Goal: Manage account settings

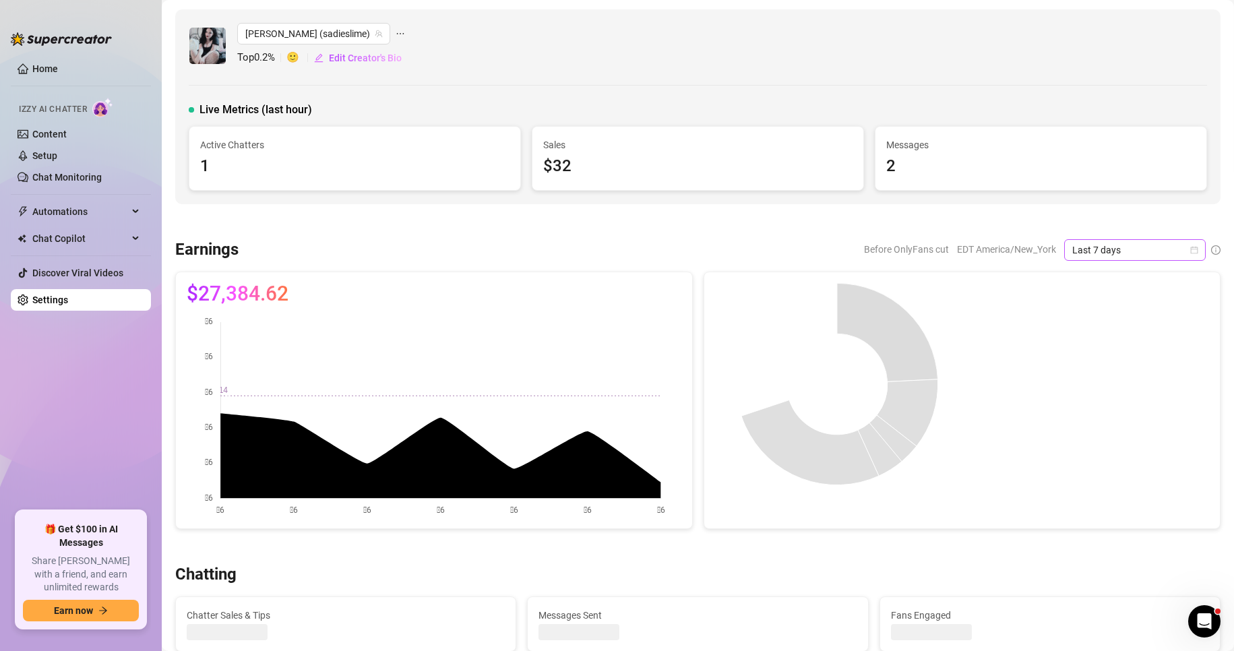
scroll to position [111, 0]
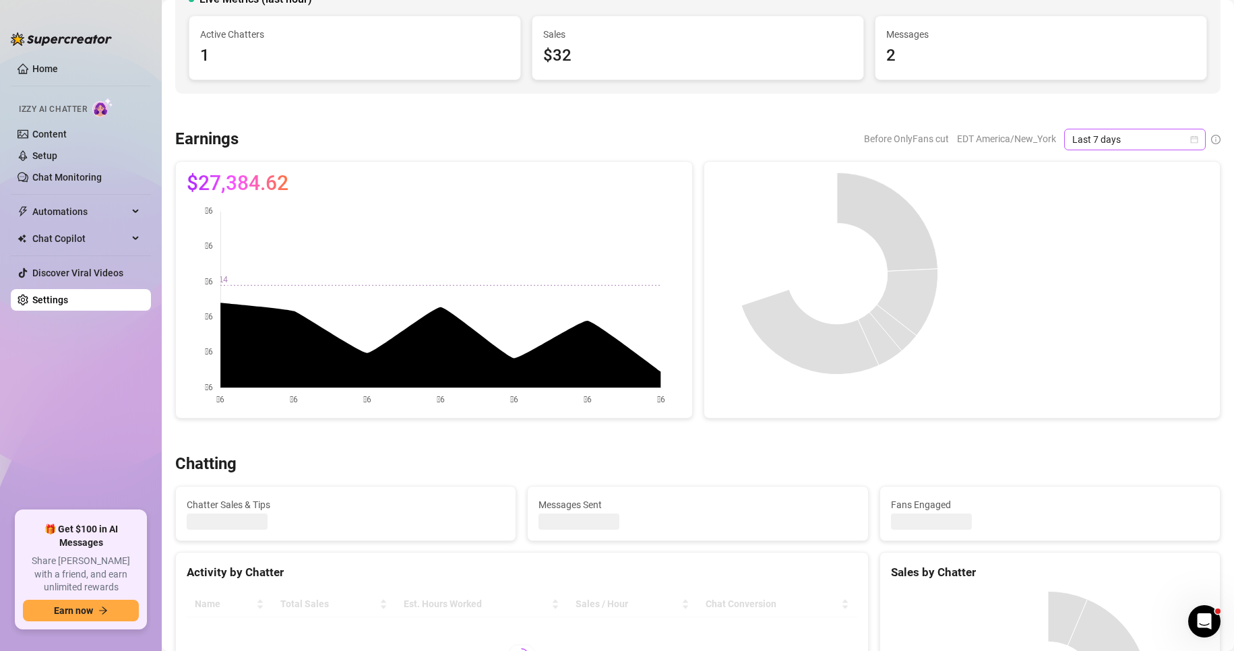
click at [1191, 137] on icon "calendar" at bounding box center [1194, 138] width 7 height 7
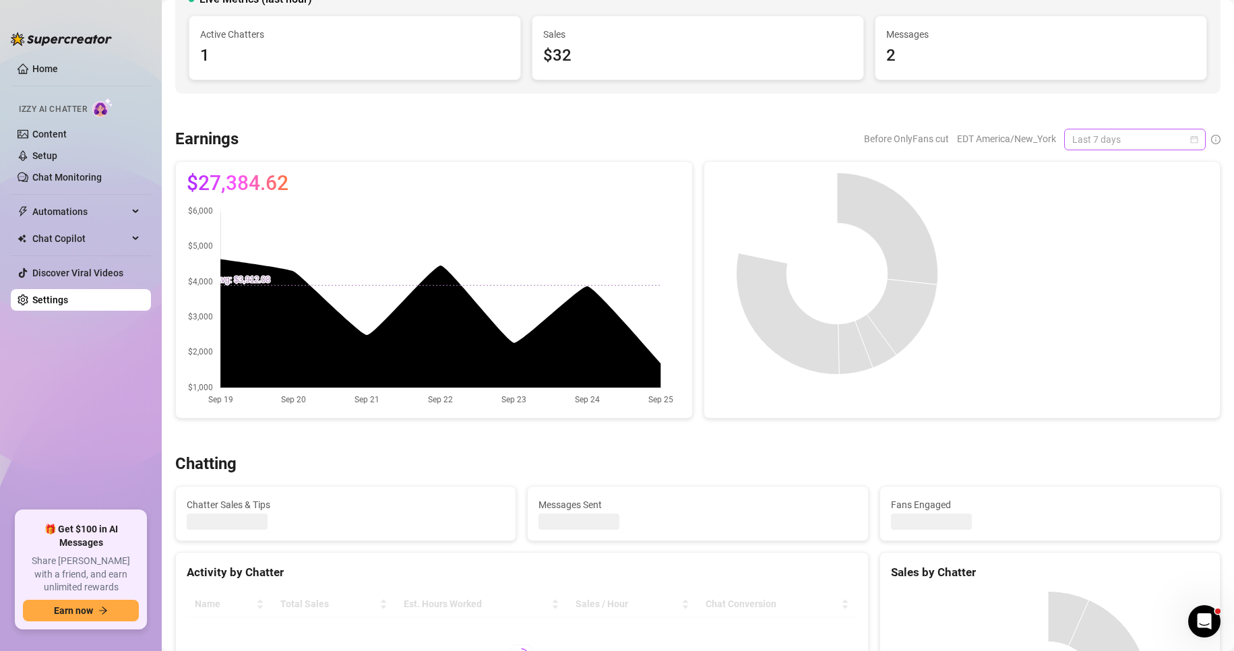
scroll to position [0, 0]
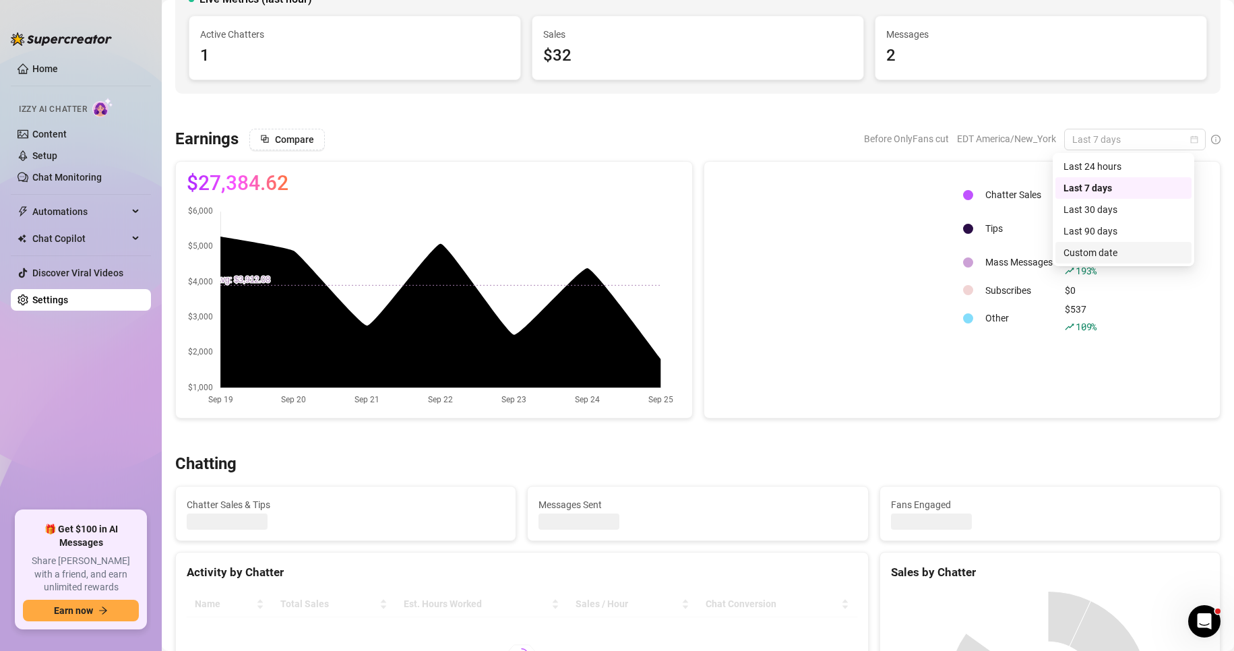
click at [1104, 252] on div "Custom date" at bounding box center [1124, 252] width 120 height 15
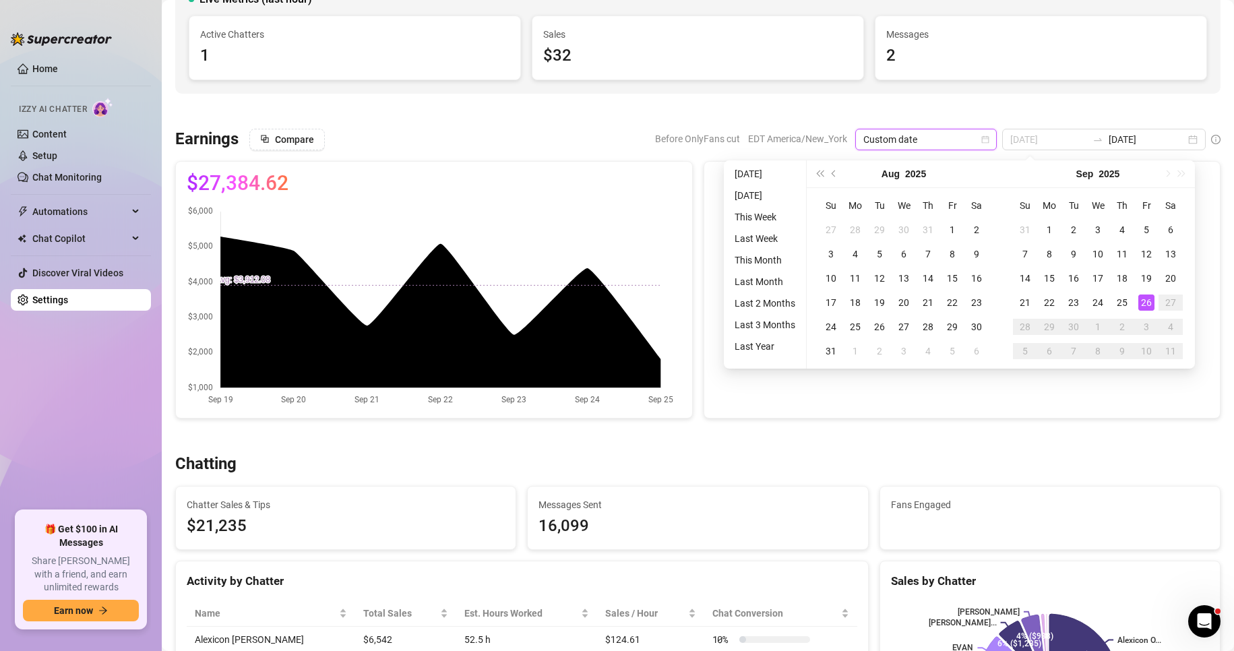
type input "[DATE]"
click at [1149, 303] on div "26" at bounding box center [1146, 303] width 16 height 16
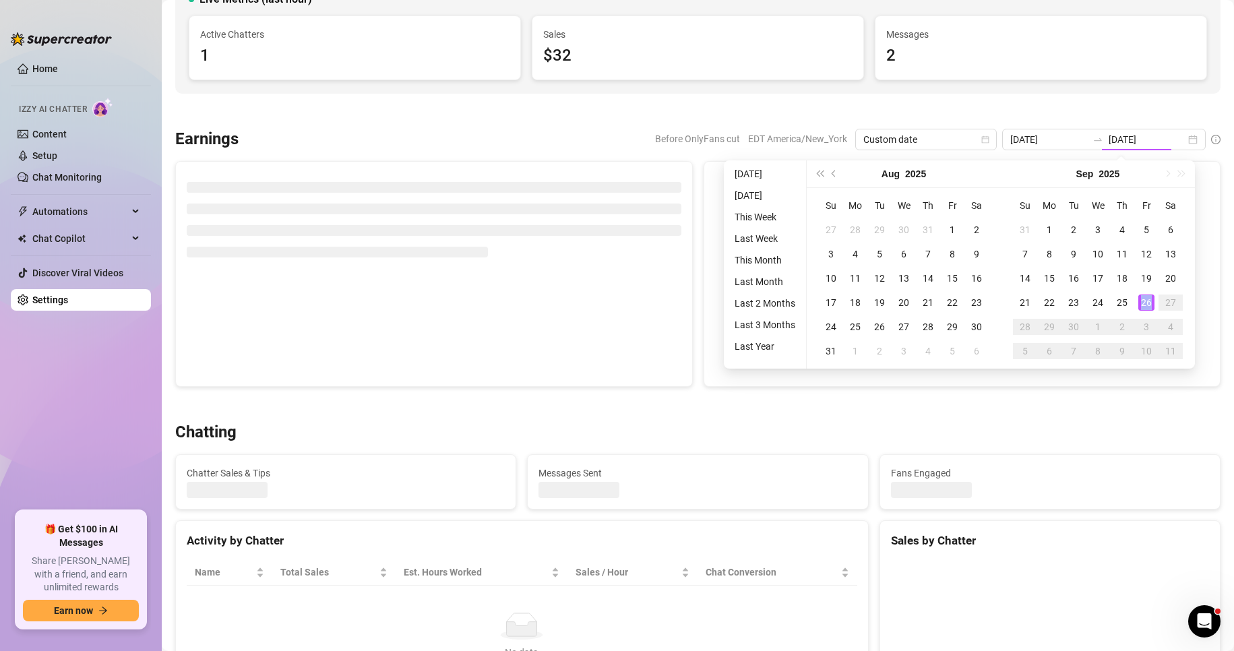
type input "[DATE]"
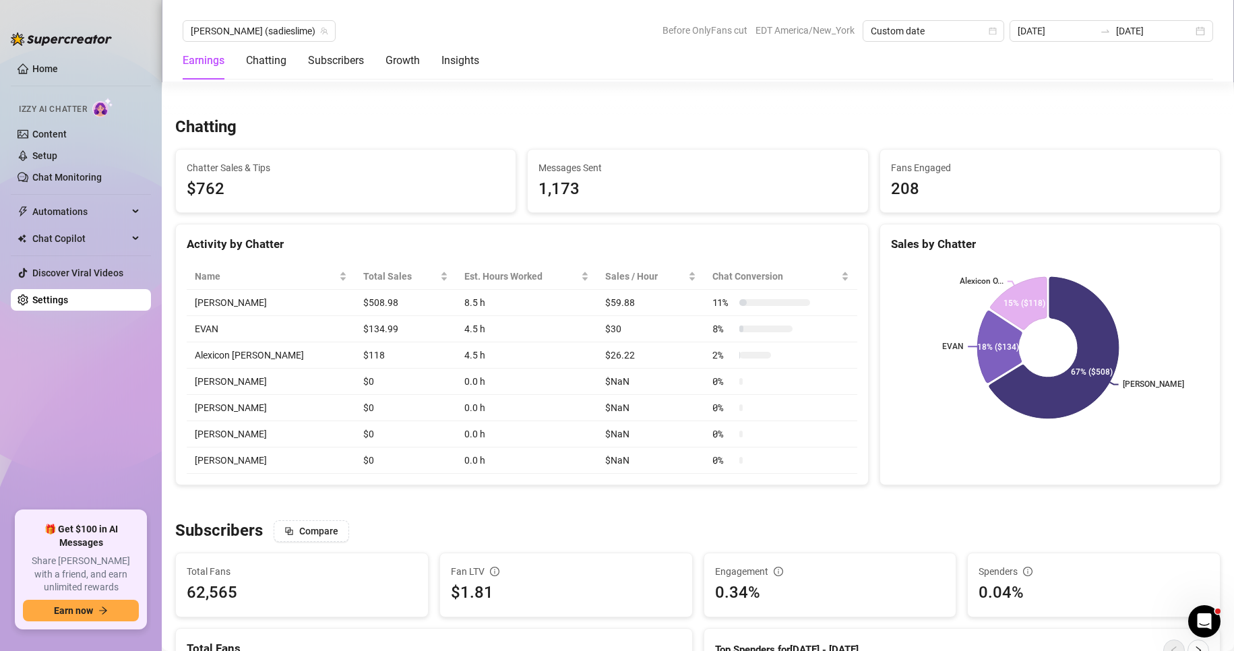
scroll to position [445, 0]
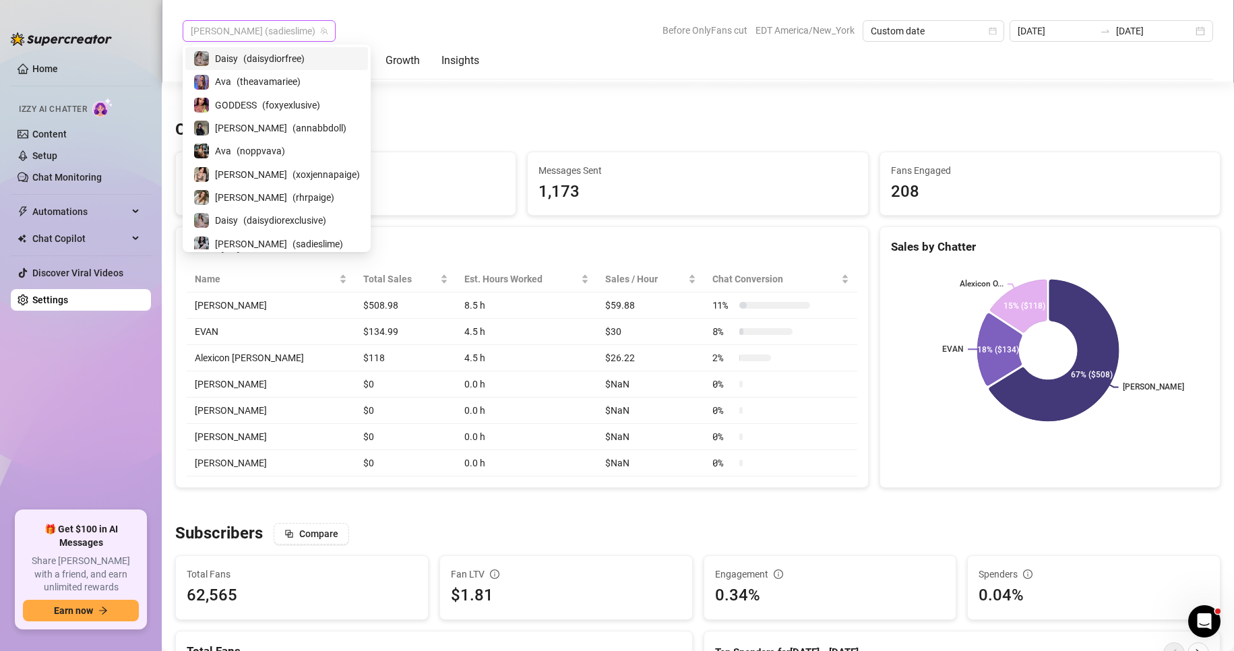
click at [247, 29] on span "[PERSON_NAME] (sadieslime)" at bounding box center [259, 31] width 137 height 20
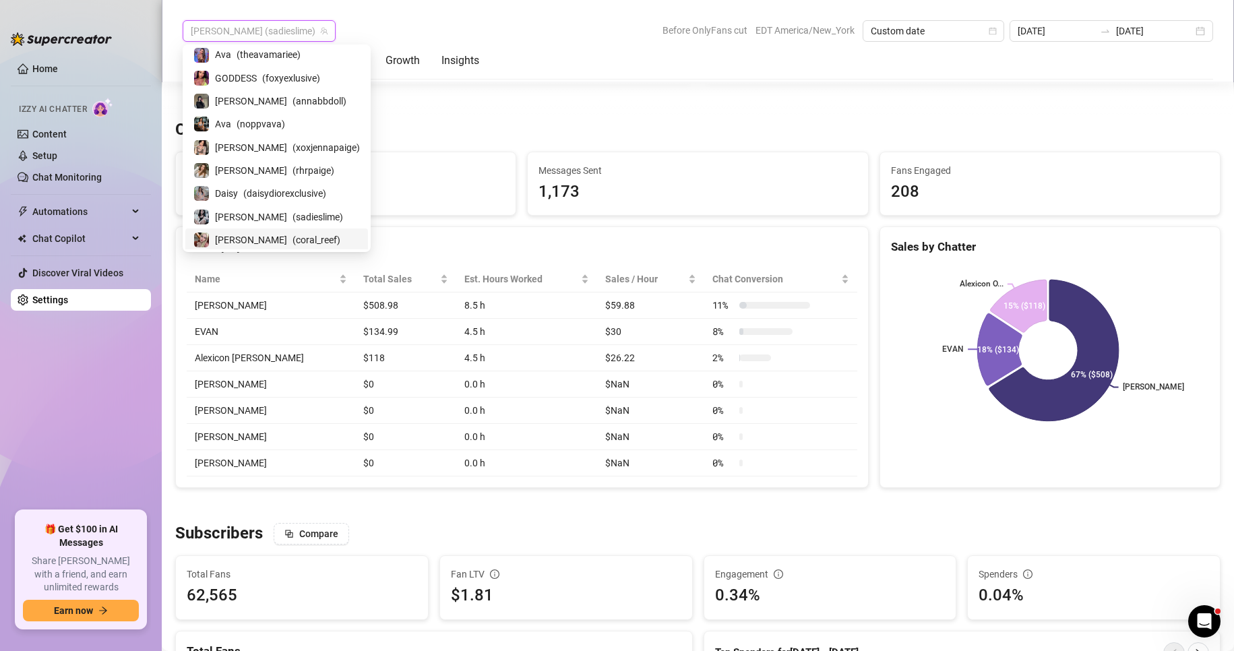
click at [293, 243] on span "( coral_reef )" at bounding box center [317, 240] width 48 height 15
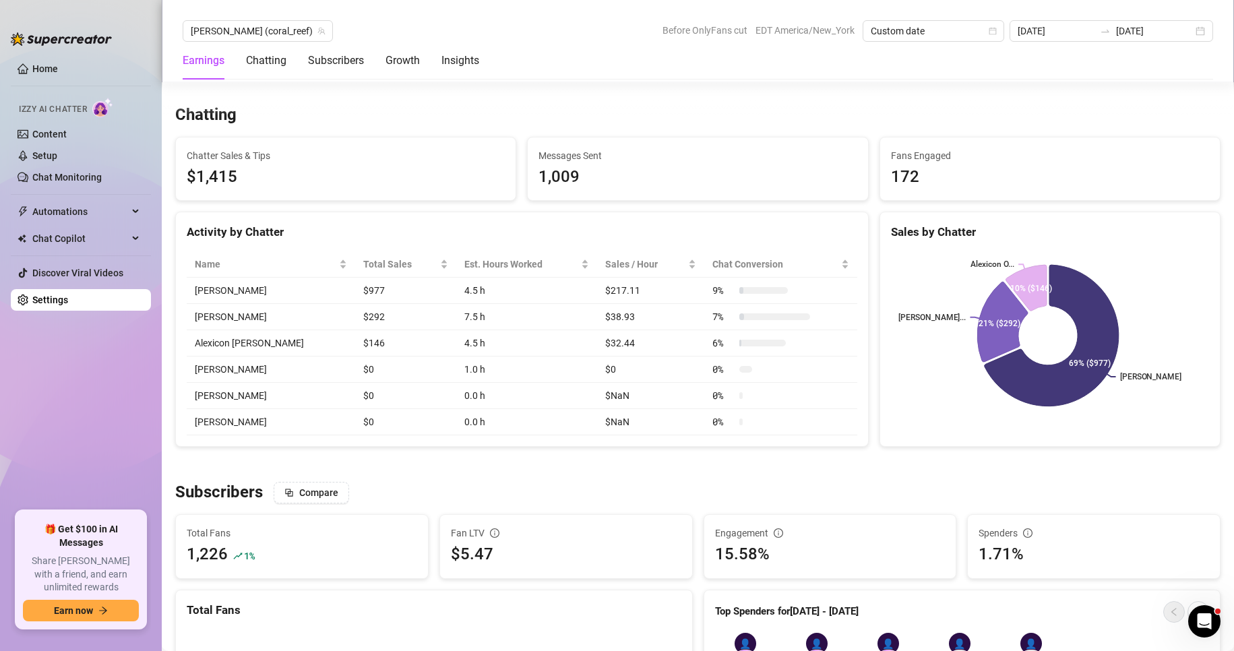
scroll to position [460, 0]
